Goal: Transaction & Acquisition: Subscribe to service/newsletter

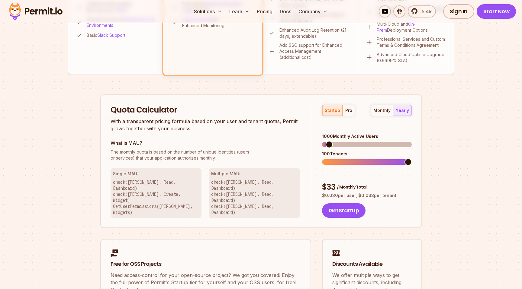
scroll to position [309, 0]
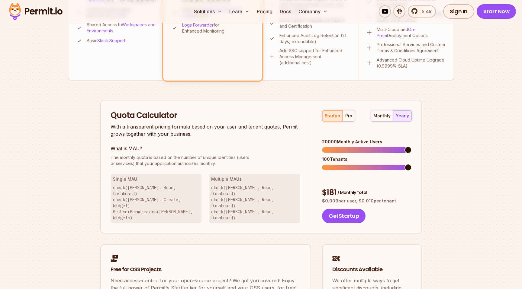
click at [412, 147] on span at bounding box center [408, 150] width 7 height 7
click at [348, 115] on div "pro" at bounding box center [348, 116] width 7 height 6
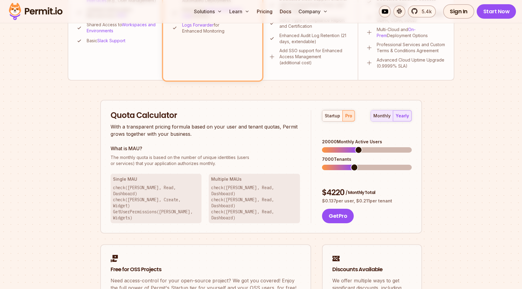
click at [382, 116] on div "monthly" at bounding box center [381, 116] width 17 height 6
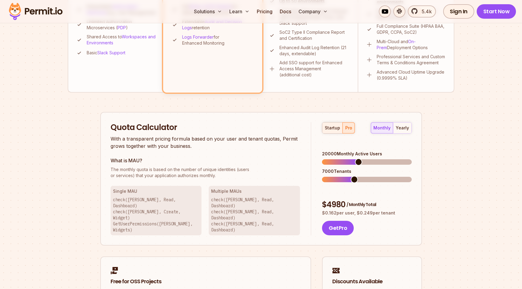
scroll to position [304, 0]
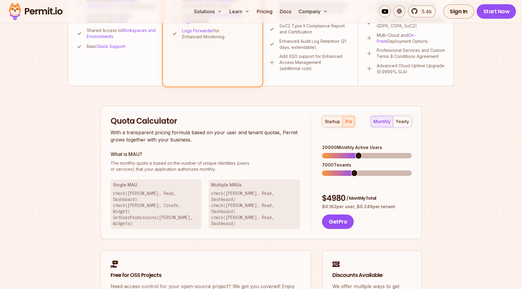
click at [329, 123] on div "startup" at bounding box center [332, 122] width 15 height 6
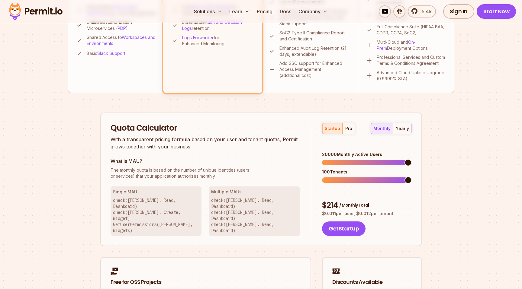
scroll to position [305, 0]
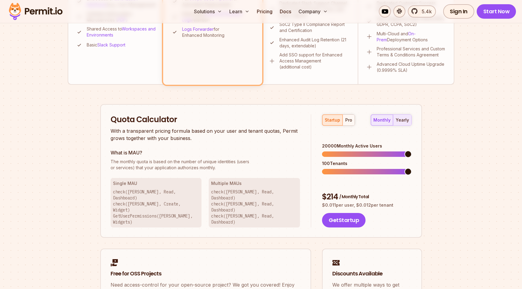
click at [407, 119] on div "yearly" at bounding box center [402, 120] width 13 height 6
click at [350, 121] on div "pro" at bounding box center [348, 120] width 7 height 6
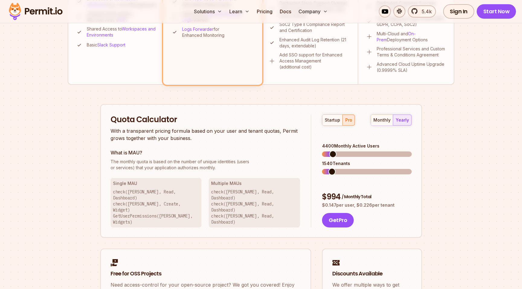
click at [330, 151] on span at bounding box center [332, 154] width 7 height 7
click at [334, 119] on div "startup" at bounding box center [332, 120] width 15 height 6
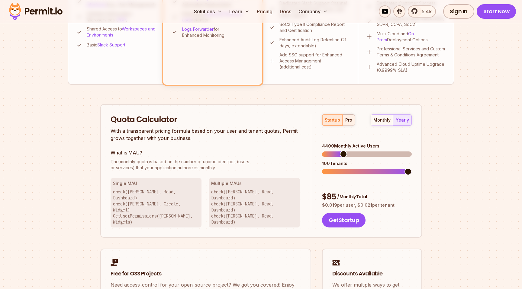
click at [346, 121] on div "pro" at bounding box center [348, 120] width 7 height 6
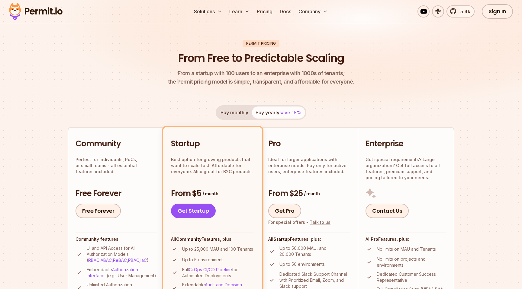
scroll to position [50, 0]
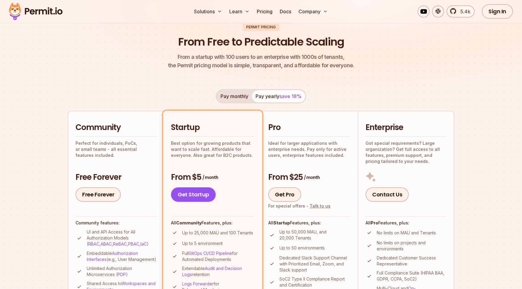
click at [229, 98] on button "Pay monthly" at bounding box center [234, 96] width 35 height 12
click at [269, 99] on button "Pay yearly save 18%" at bounding box center [278, 96] width 53 height 12
click at [233, 107] on div "Pay monthly Pay yearly save 18% Community Perfect for individuals, PoCs, or sma…" at bounding box center [261, 214] width 387 height 251
click at [232, 99] on button "Pay monthly" at bounding box center [234, 96] width 35 height 12
click at [273, 104] on div "Pay monthly Pay yearly save 18% Community Perfect for individuals, PoCs, or sma…" at bounding box center [261, 214] width 387 height 251
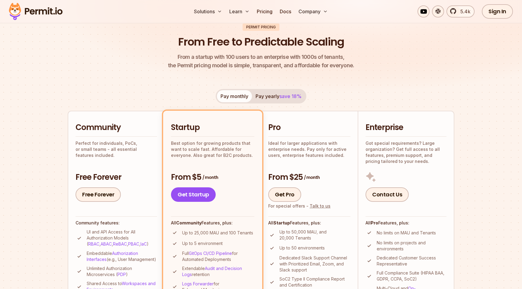
click at [272, 97] on button "Pay yearly save 18%" at bounding box center [278, 96] width 53 height 12
click at [229, 96] on button "Pay monthly" at bounding box center [234, 96] width 35 height 12
click at [278, 133] on div "Pro Ideal for larger applications with enterprise needs. Pay only for active us…" at bounding box center [309, 140] width 82 height 36
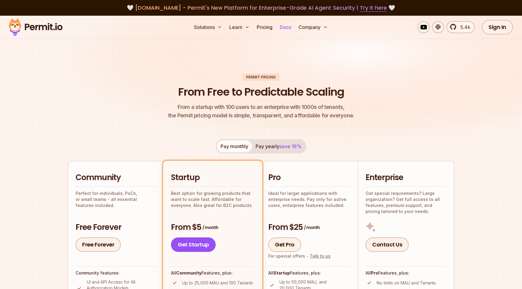
click at [286, 29] on link "Docs" at bounding box center [285, 27] width 16 height 12
